Goal: Information Seeking & Learning: Learn about a topic

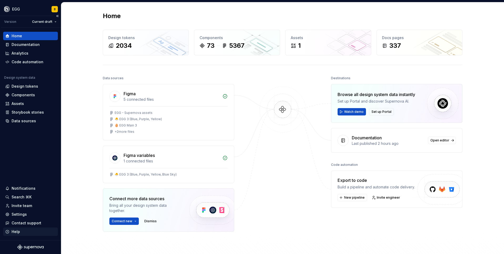
click at [18, 232] on div "Help" at bounding box center [16, 231] width 8 height 5
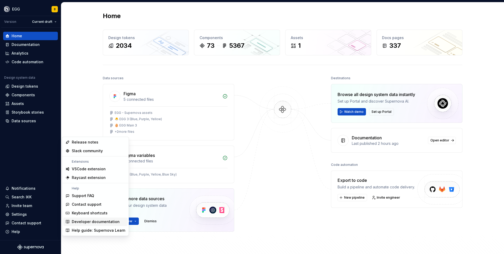
click at [96, 222] on div "Developer documentation" at bounding box center [96, 222] width 48 height 5
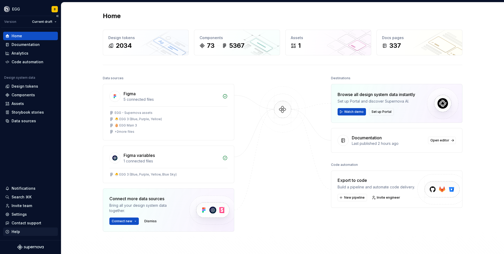
click at [23, 232] on div "Help" at bounding box center [30, 231] width 50 height 5
click at [75, 103] on div "Home Design tokens 2034 Components 73 5367 Assets 1 Docs pages 337 Data sources…" at bounding box center [282, 145] width 443 height 287
click at [128, 222] on span "Connect new" at bounding box center [122, 222] width 21 height 4
click at [75, 139] on div "Home Design tokens 2034 Components 73 5367 Assets 1 Docs pages 337 Data sources…" at bounding box center [282, 145] width 443 height 287
click at [74, 139] on div "Home Design tokens 2034 Components 73 5367 Assets 1 Docs pages 337 Data sources…" at bounding box center [282, 145] width 443 height 287
